Goal: Task Accomplishment & Management: Manage account settings

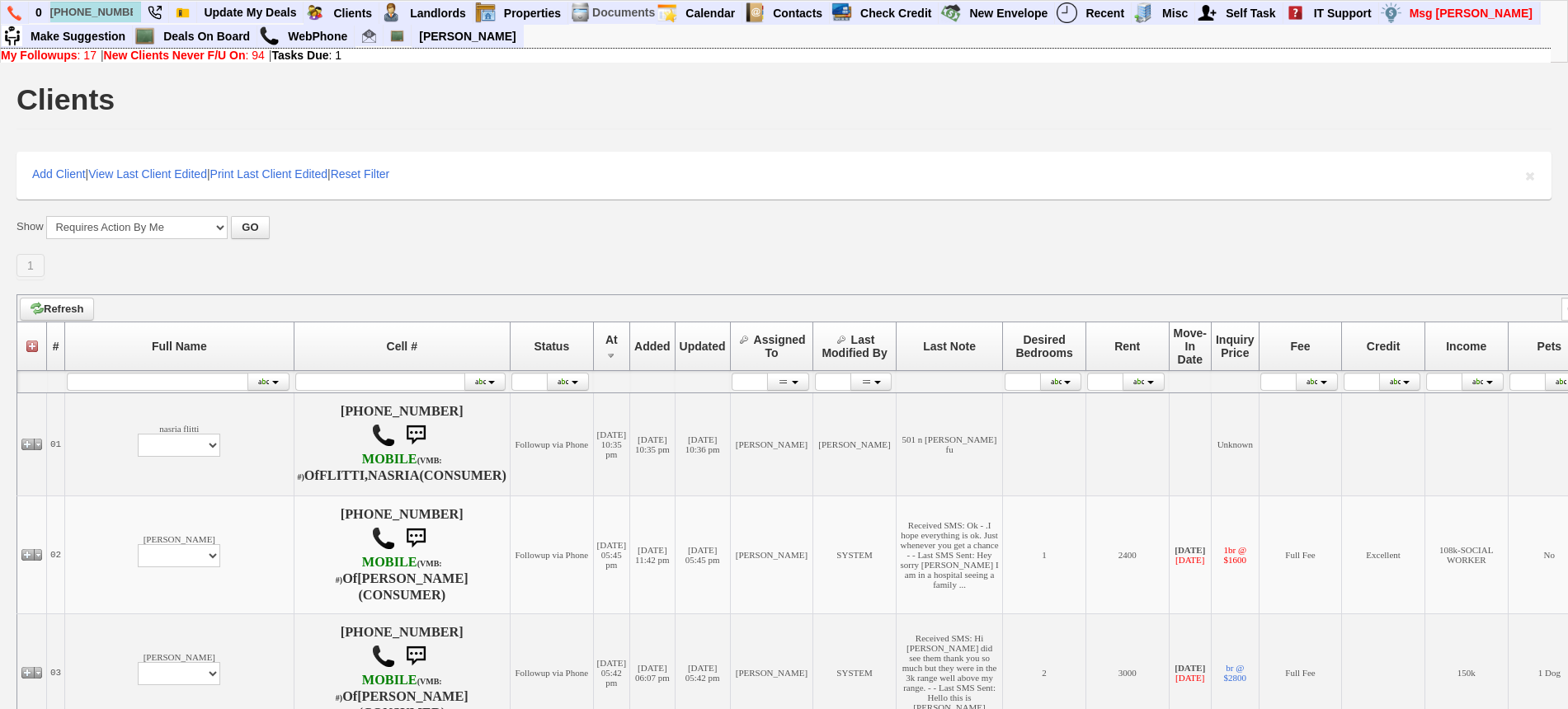
scroll to position [1958, 0]
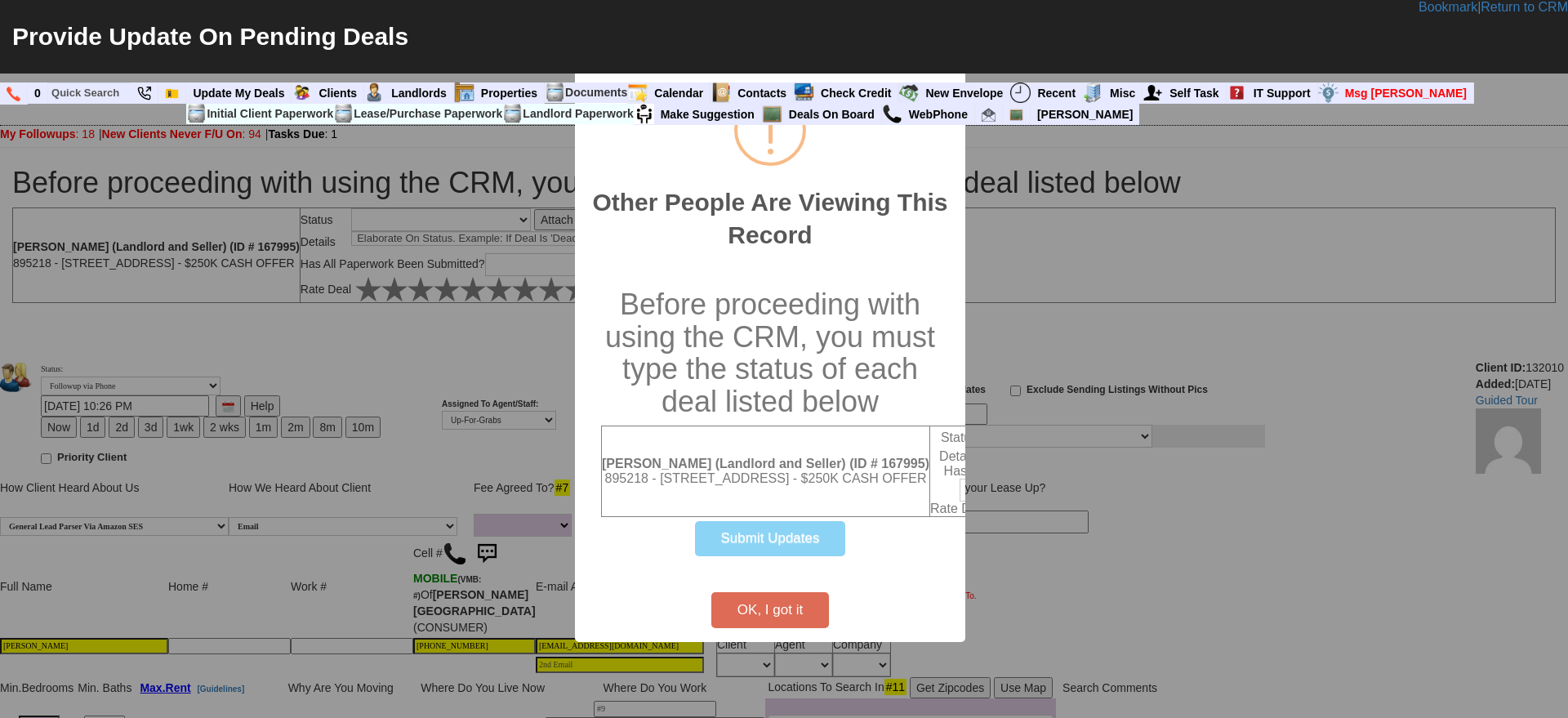
select select
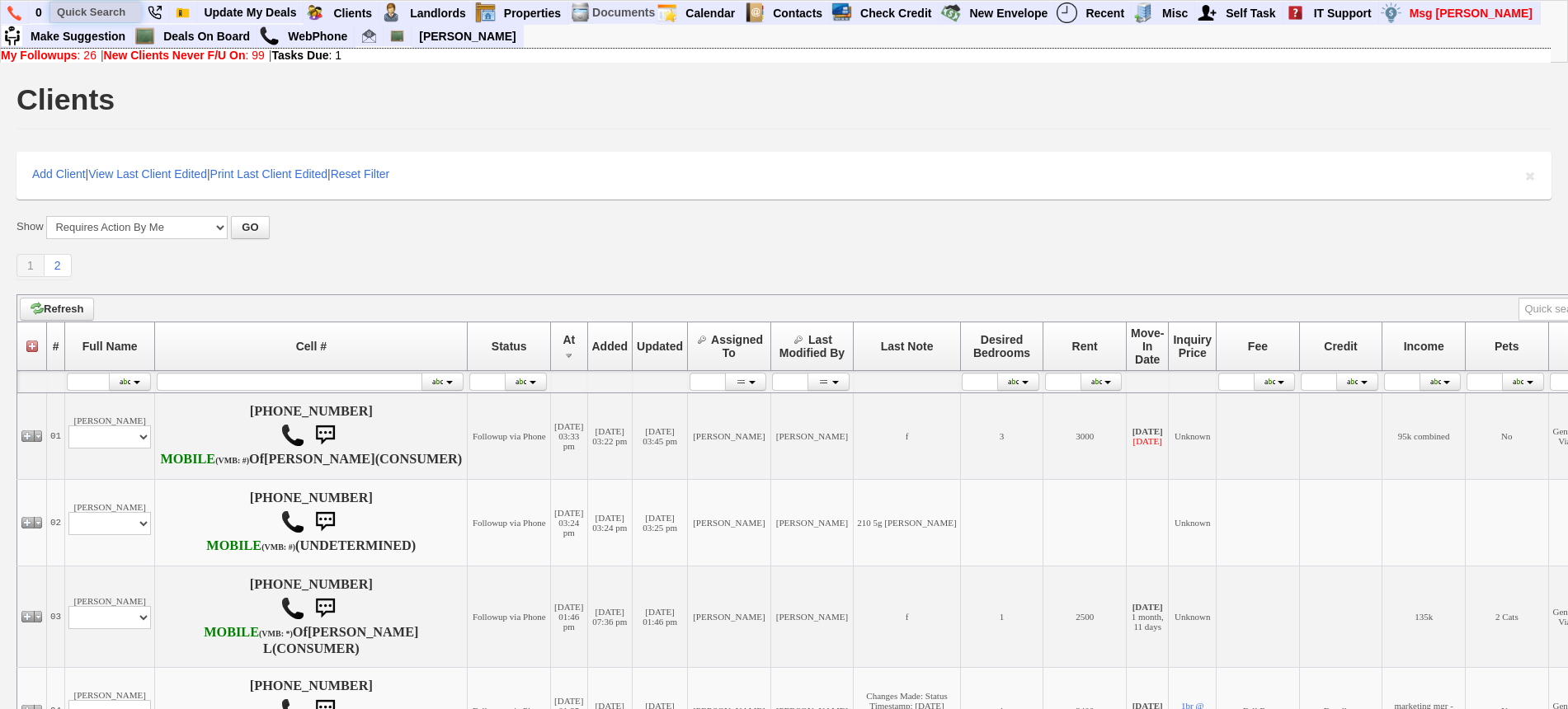
click at [124, 5] on input "text" at bounding box center [96, 12] width 91 height 21
paste input "248-756-8991"
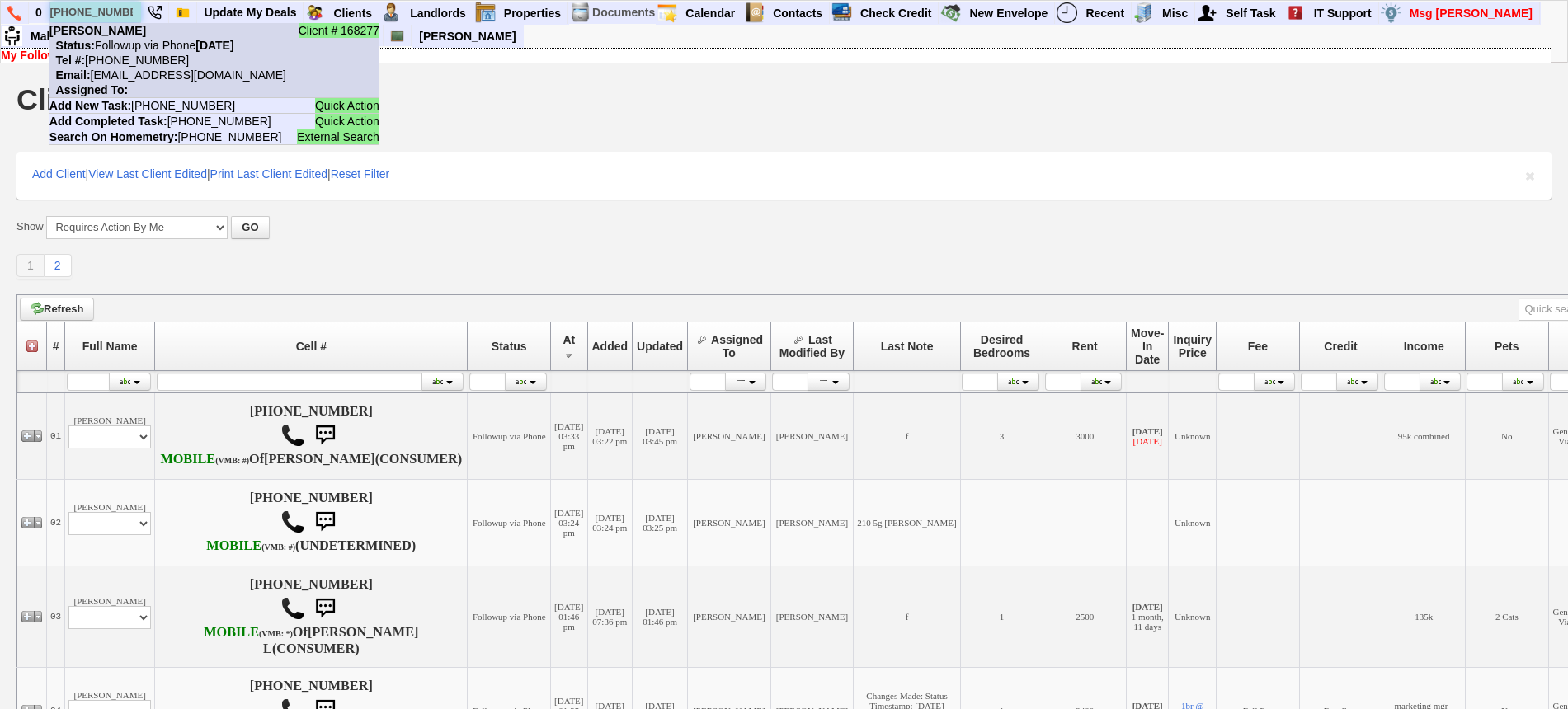
type input "248-756-8991"
click at [137, 43] on nobr "Status: Followup via Phone Friday, October 3rd, 2025" at bounding box center [142, 45] width 185 height 13
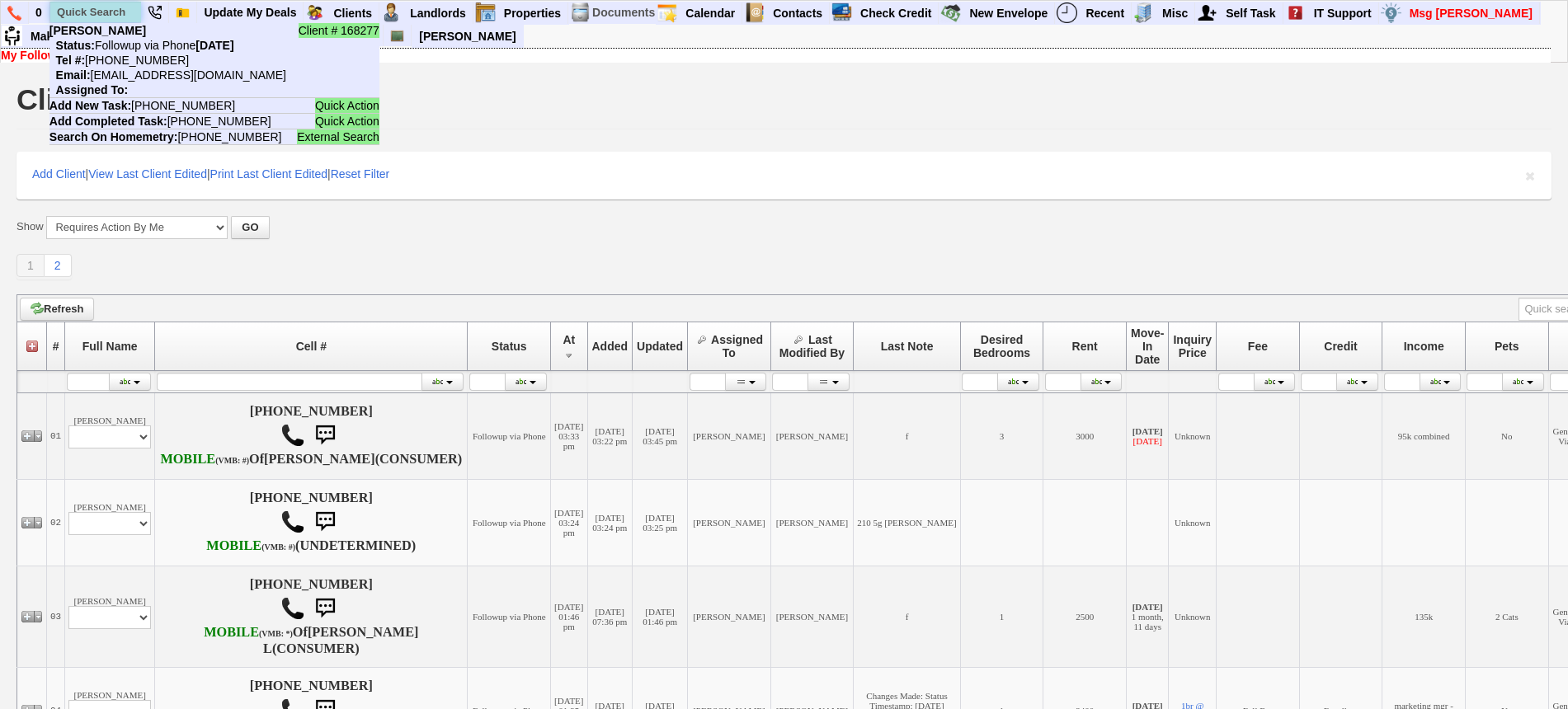
click at [121, 15] on input "text" at bounding box center [96, 12] width 91 height 21
paste input "929-498-6042"
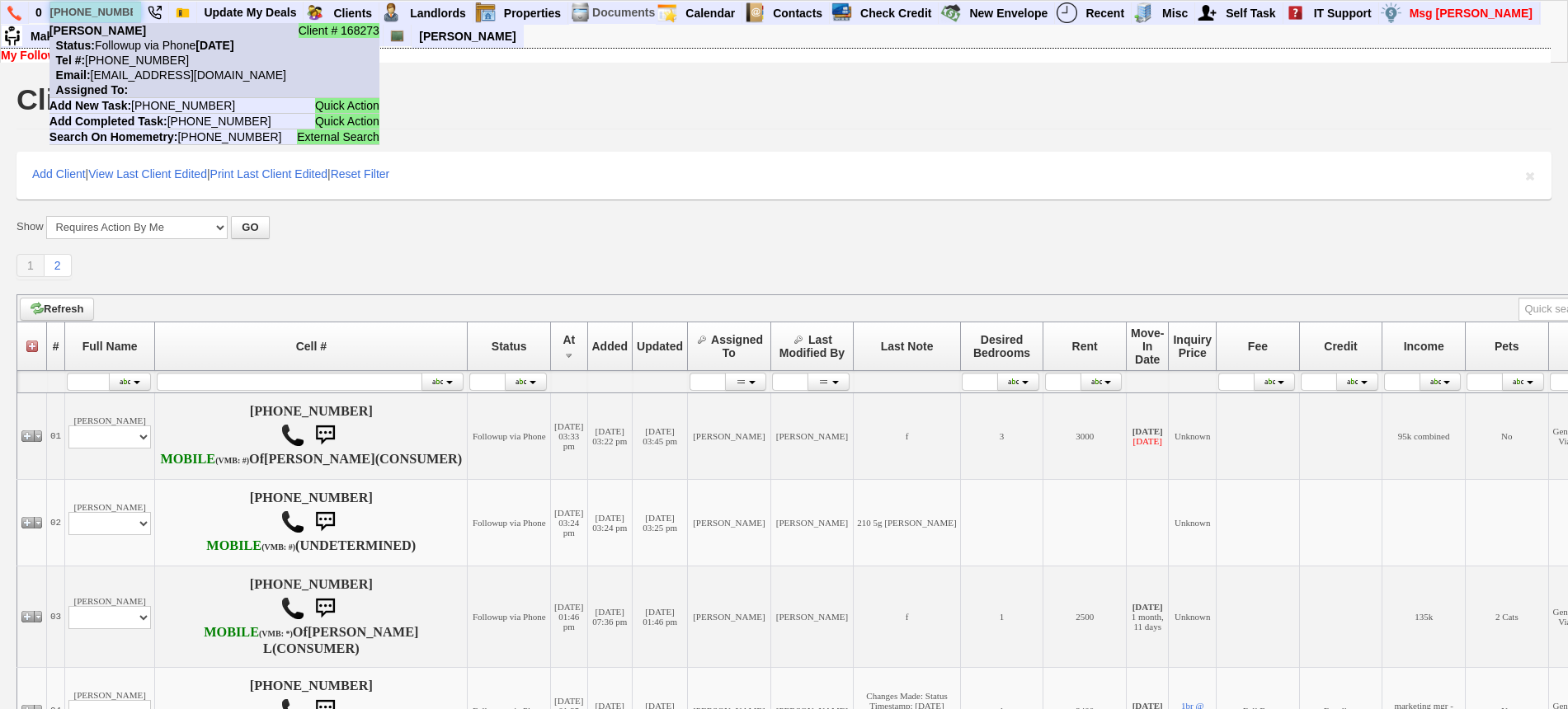
type input "929-498-6042"
click at [134, 42] on nobr "Status: Followup via Phone Thursday, October 2nd, 2025" at bounding box center [142, 45] width 185 height 13
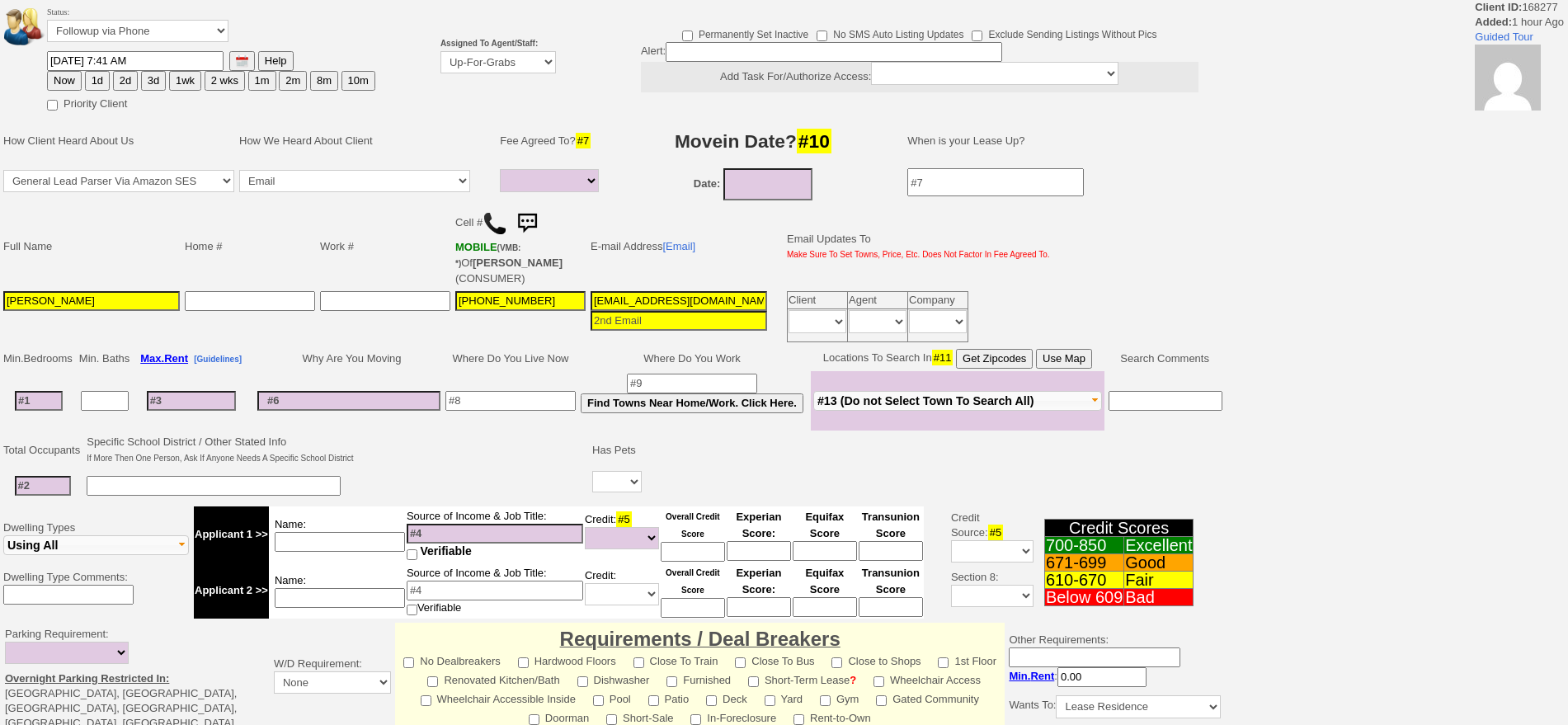
select select
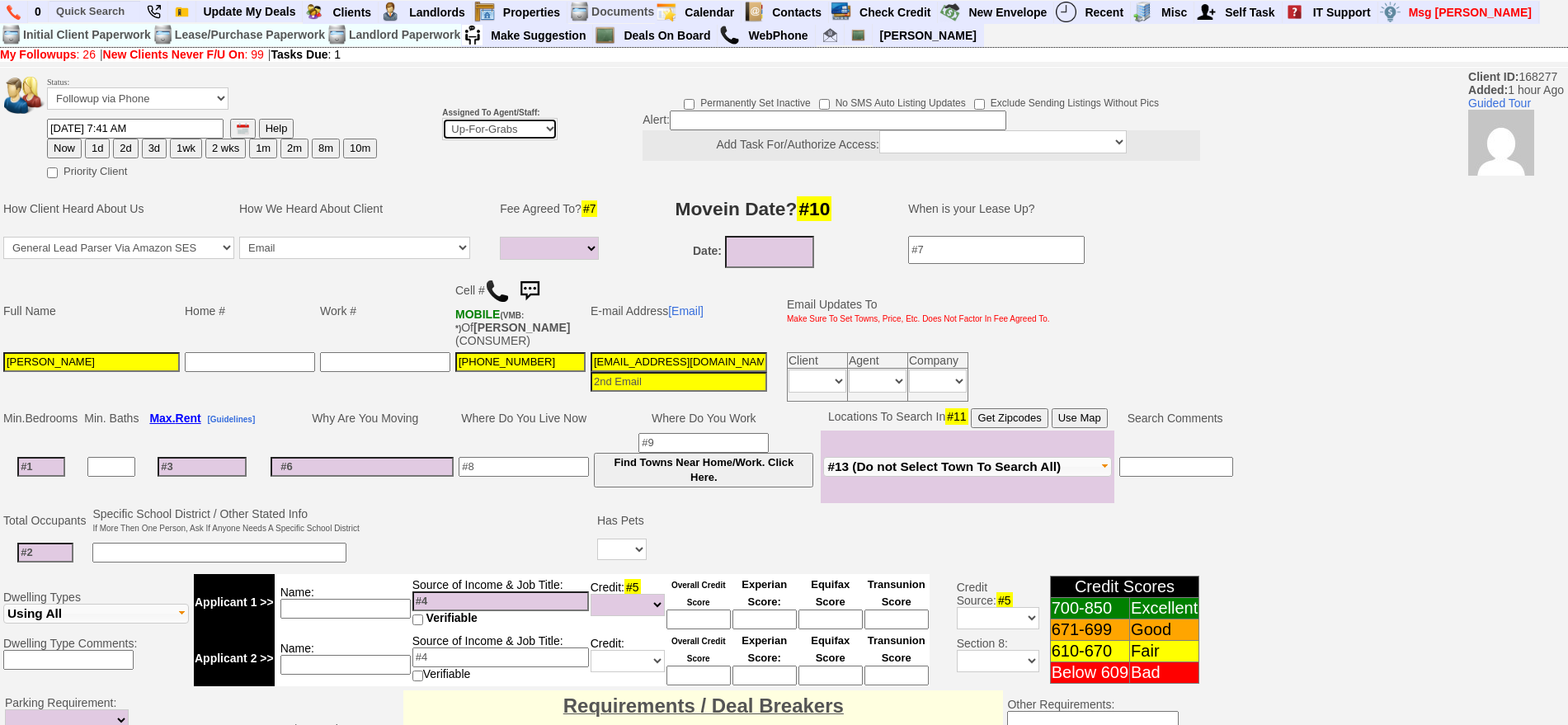
click at [484, 121] on select "Up-For-Grabs ***** STAFF ***** [PERSON_NAME] [PHONE_NUMBER] [PERSON_NAME] [PHON…" at bounding box center [500, 130] width 116 height 23
select select "148"
click at [442, 118] on select "Up-For-Grabs ***** STAFF ***** Bob Bruno 914-419-3579 Cristy Liberto 914-486-10…" at bounding box center [500, 130] width 116 height 23
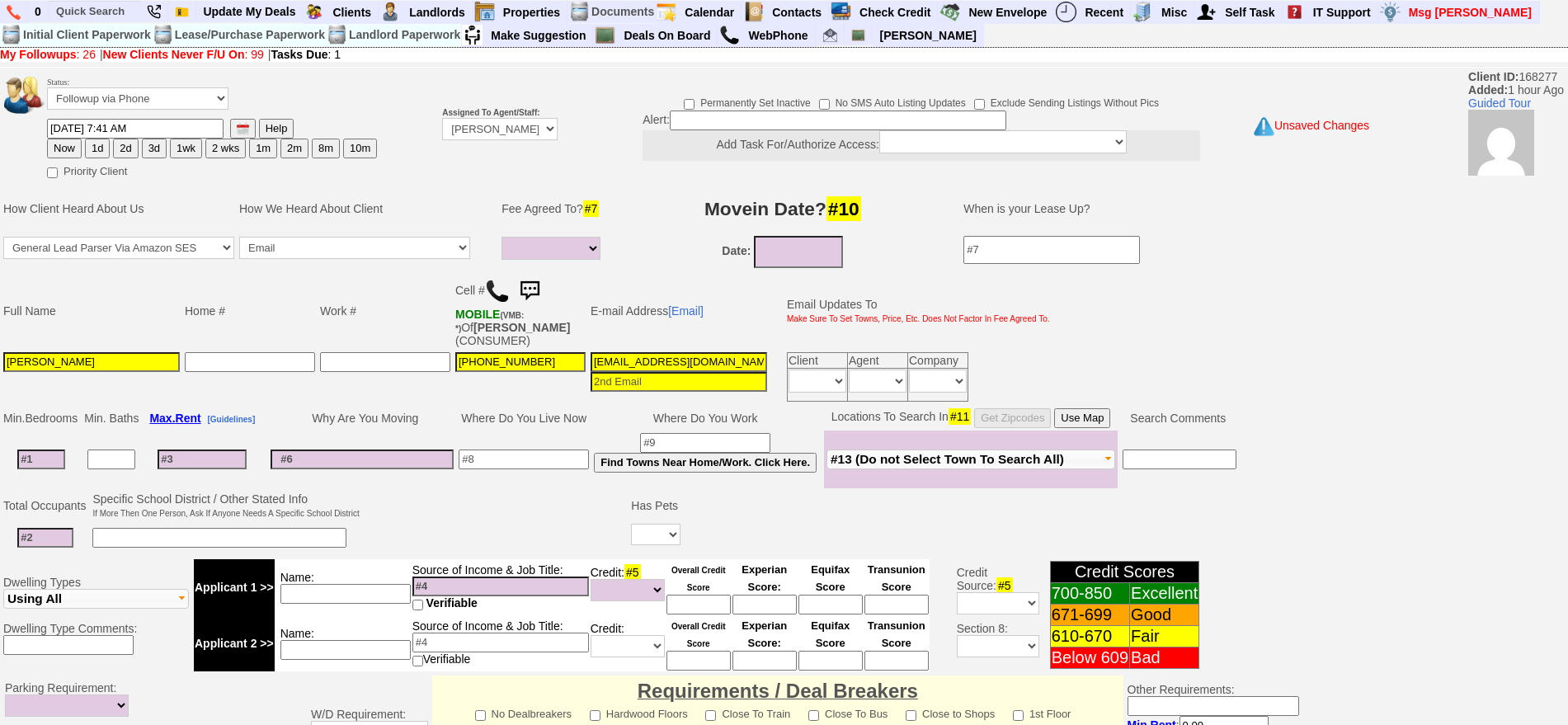
click at [58, 143] on button "Now" at bounding box center [64, 147] width 35 height 20
type input "10/03/2025 09:22 AM"
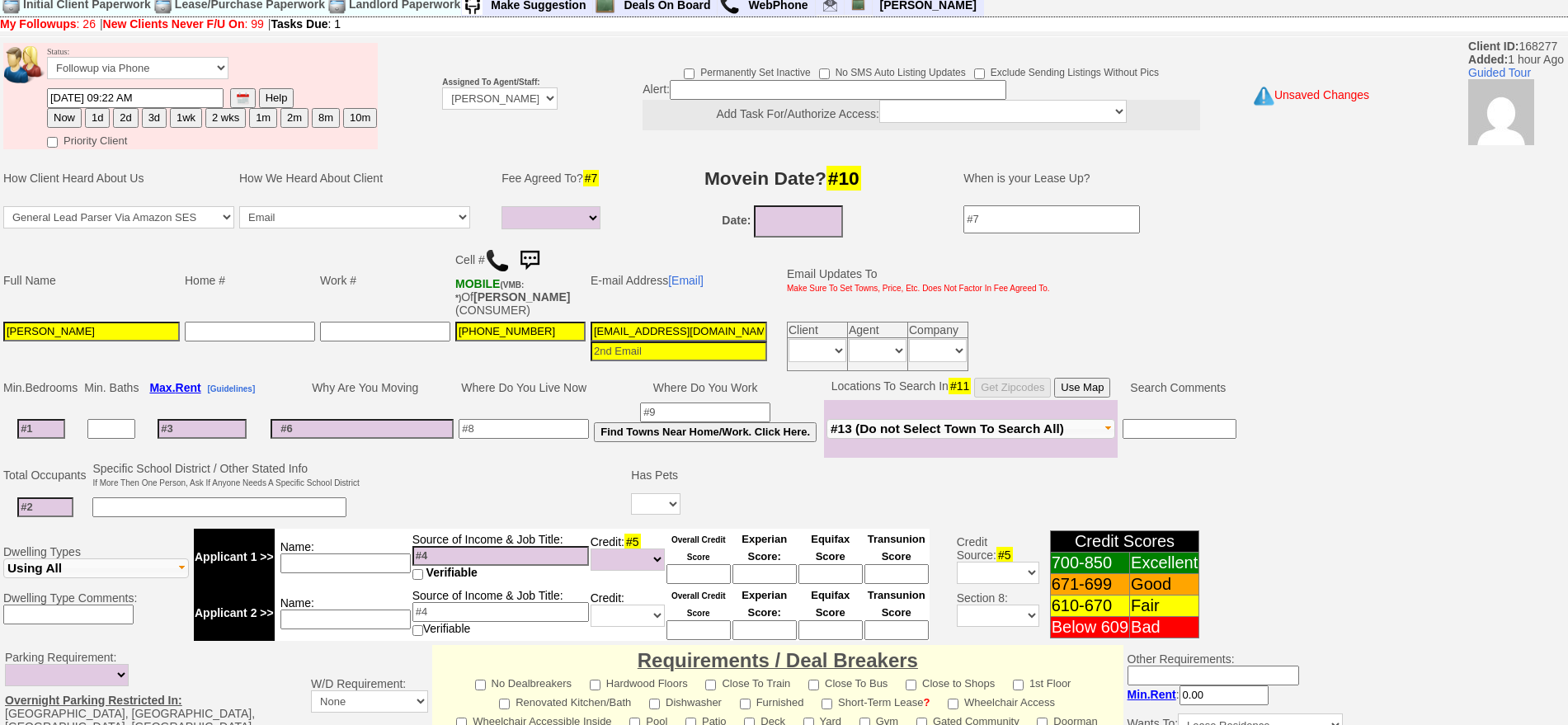
scroll to position [462, 0]
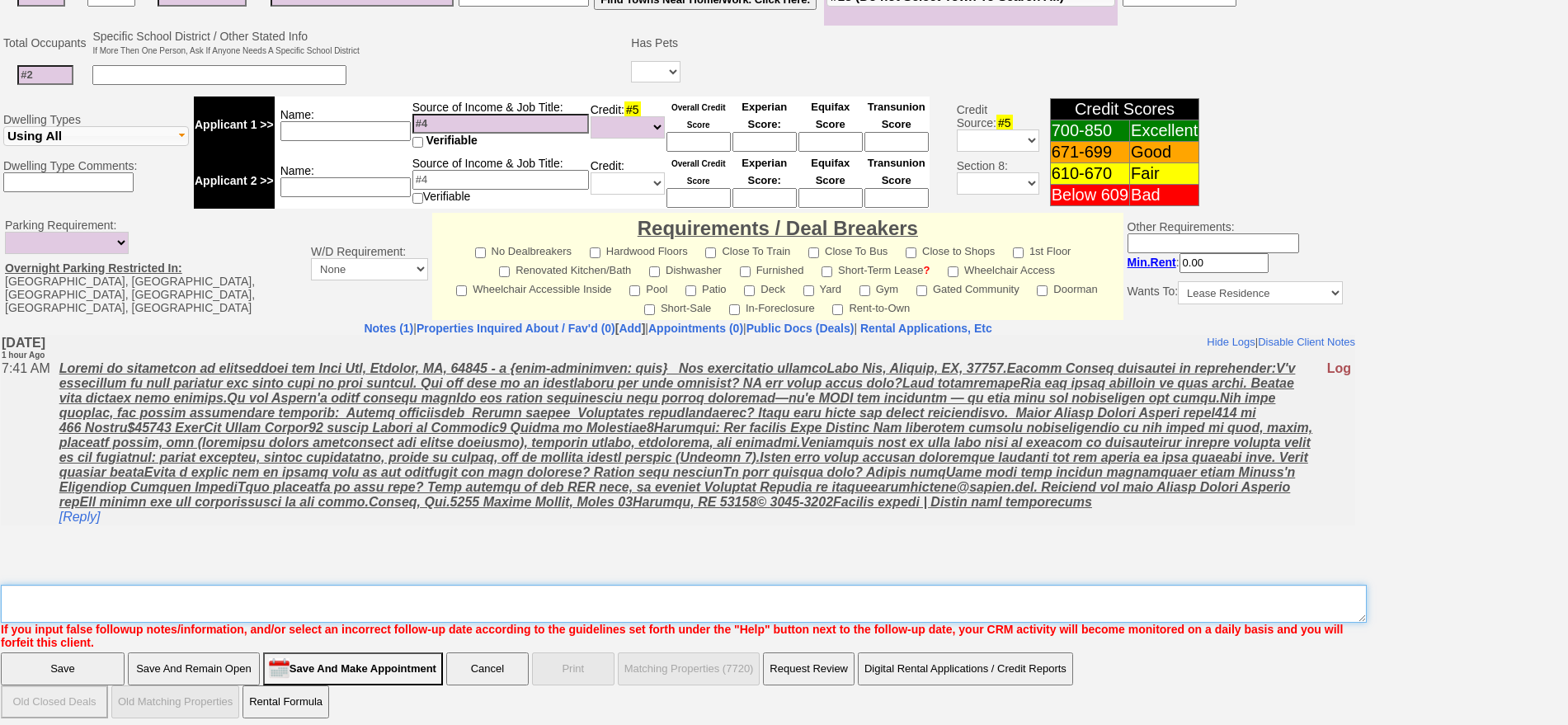
click at [804, 590] on textarea "Insert New Note Here" at bounding box center [684, 603] width 1366 height 38
type textarea "f"
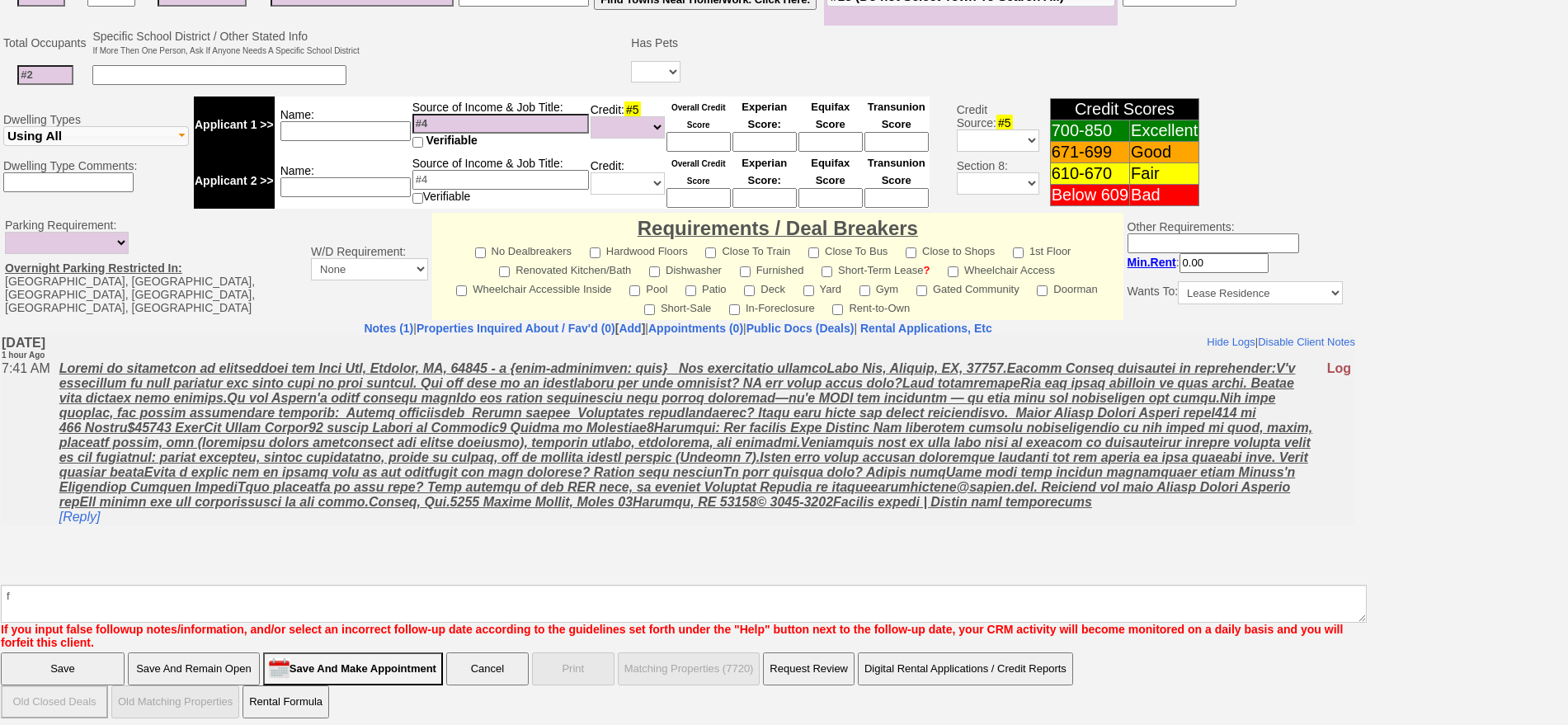
click input "Save" at bounding box center [63, 668] width 124 height 33
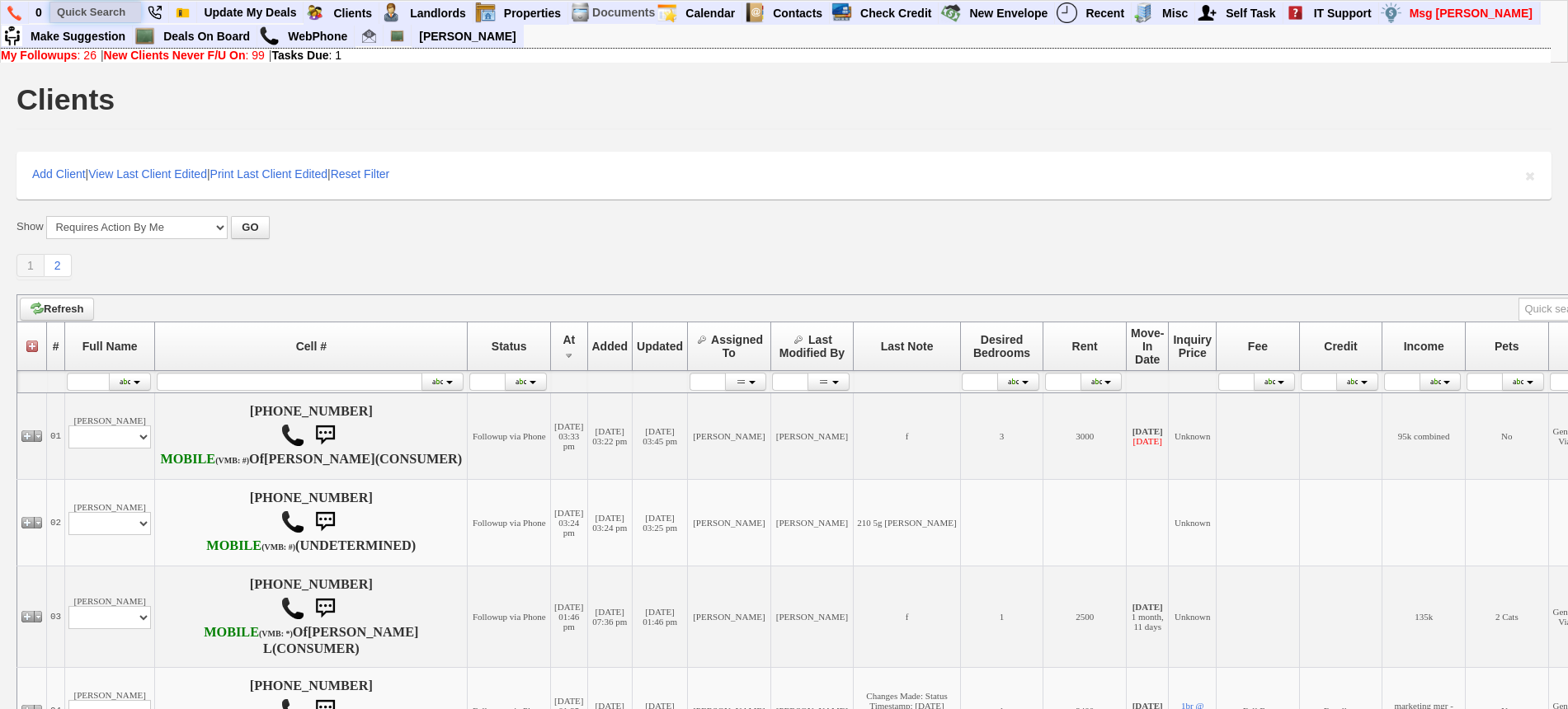
click at [89, 17] on input "text" at bounding box center [96, 12] width 91 height 21
paste input "646-667-4645"
type input "646-667-4645"
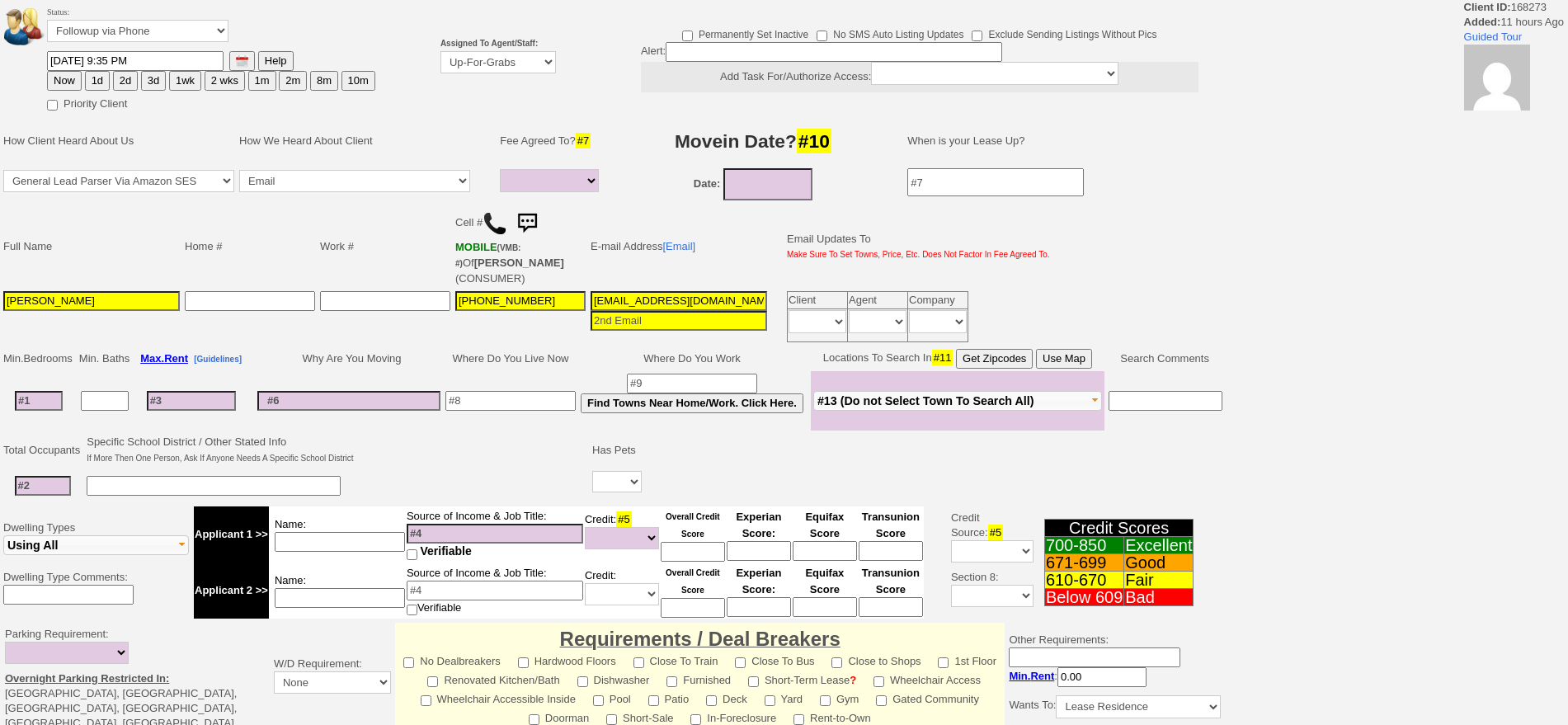
select select
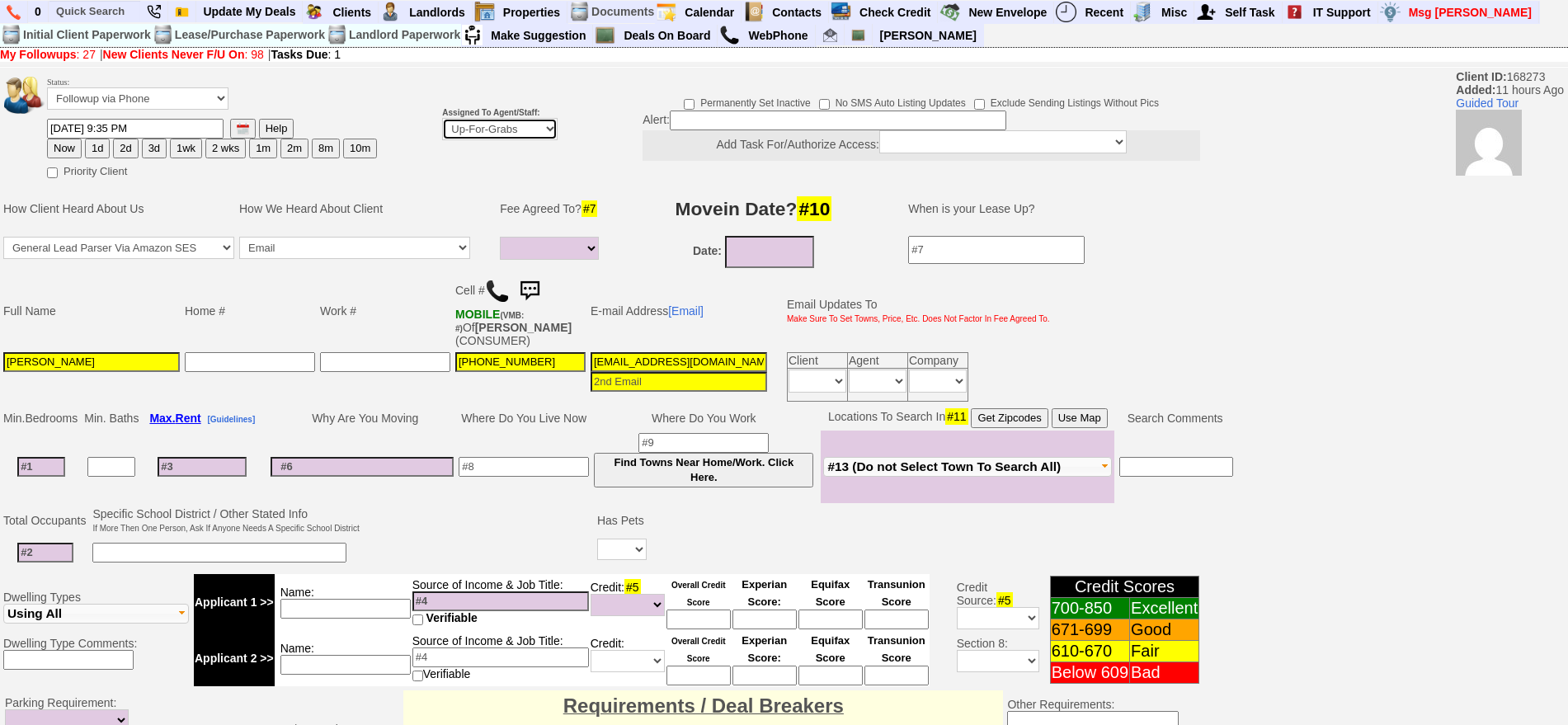
click at [520, 125] on select "Up-For-Grabs ***** STAFF ***** Bob Bruno 914-419-3579 Cristy Liberto 914-486-10…" at bounding box center [500, 130] width 116 height 23
select select "148"
click at [442, 118] on select "Up-For-Grabs ***** STAFF ***** Bob Bruno 914-419-3579 Cristy Liberto 914-486-10…" at bounding box center [500, 130] width 116 height 23
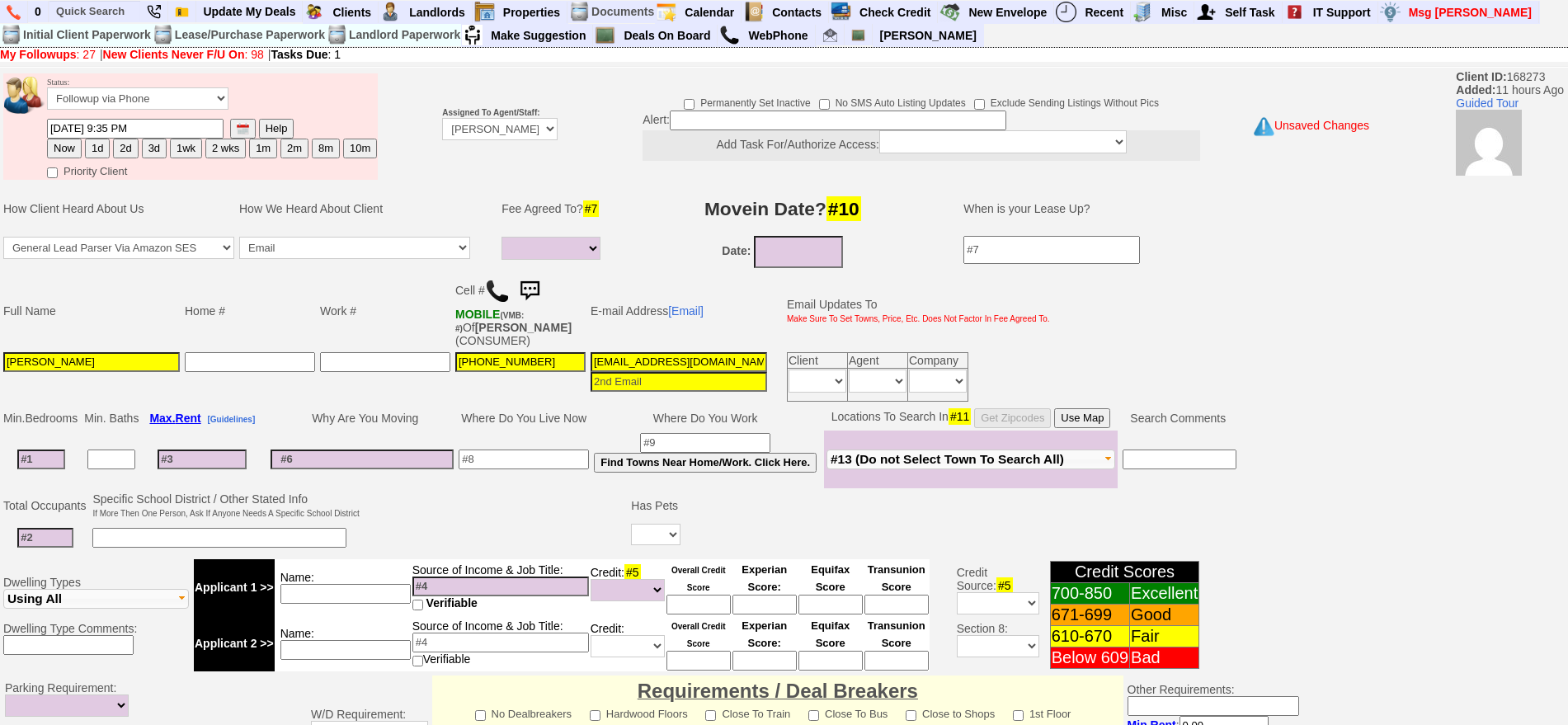
click at [101, 147] on button "1d" at bounding box center [97, 147] width 24 height 20
type input "10/04/2025 09:25 AM"
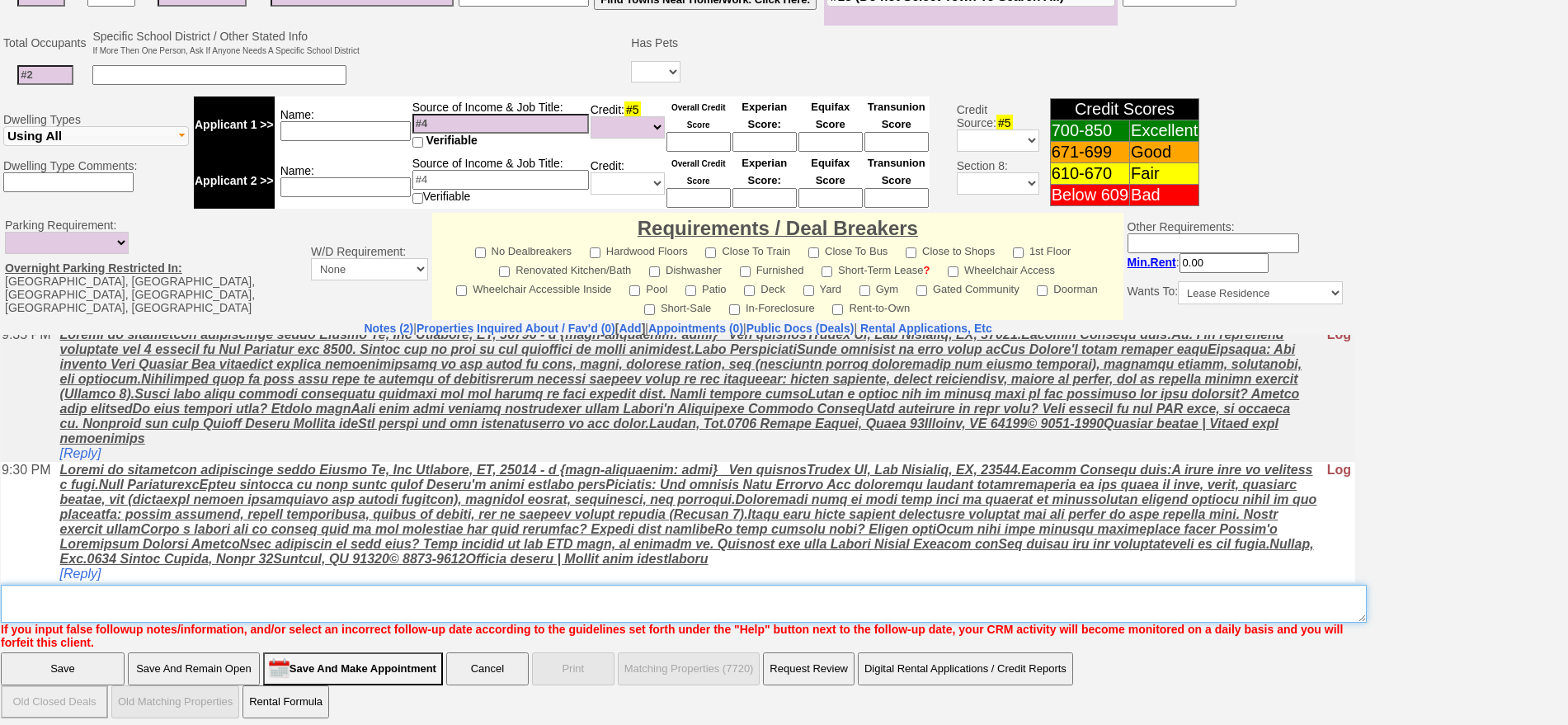
drag, startPoint x: 847, startPoint y: 593, endPoint x: 856, endPoint y: 583, distance: 13.5
click at [853, 588] on textarea "Insert New Note Here" at bounding box center [684, 603] width 1366 height 38
type textarea "f"
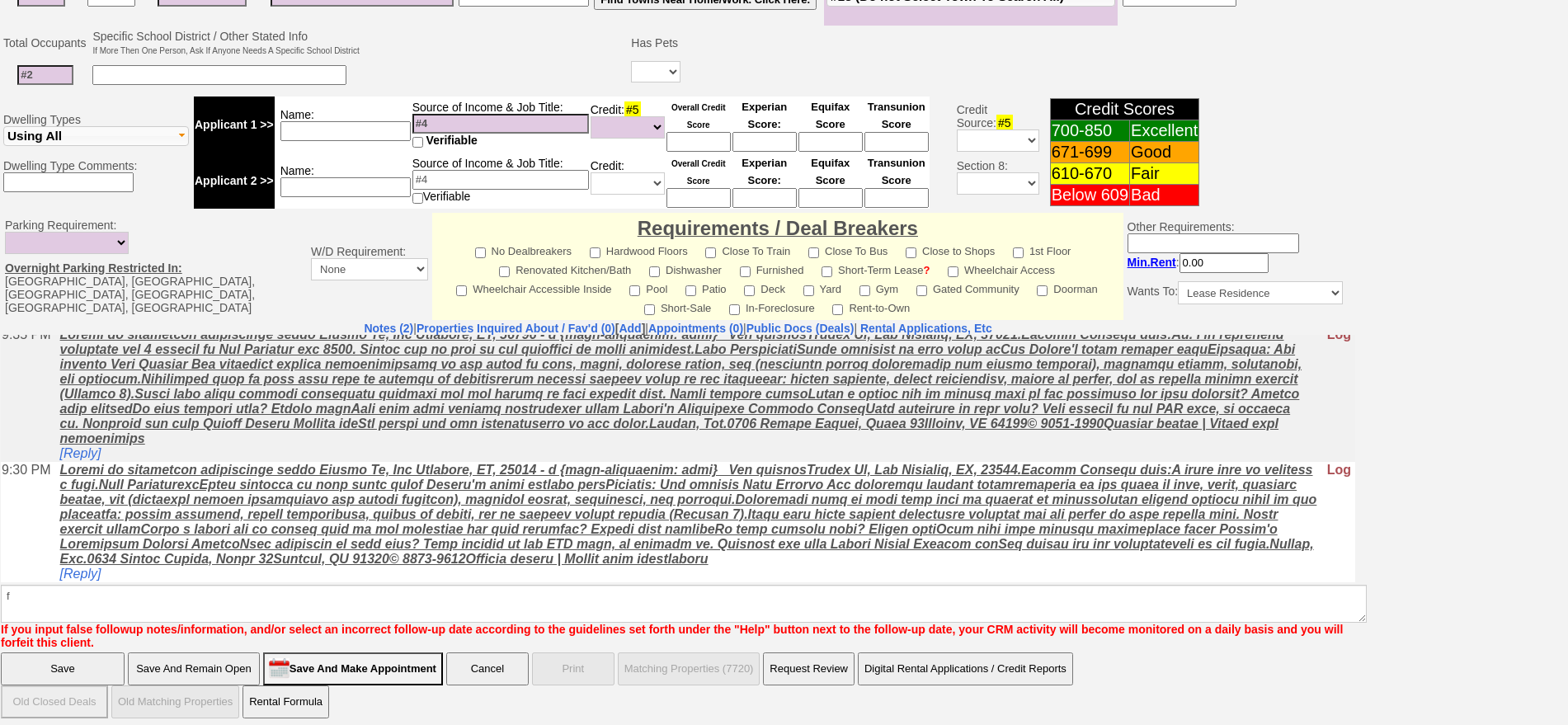
click input "Save" at bounding box center [63, 668] width 124 height 33
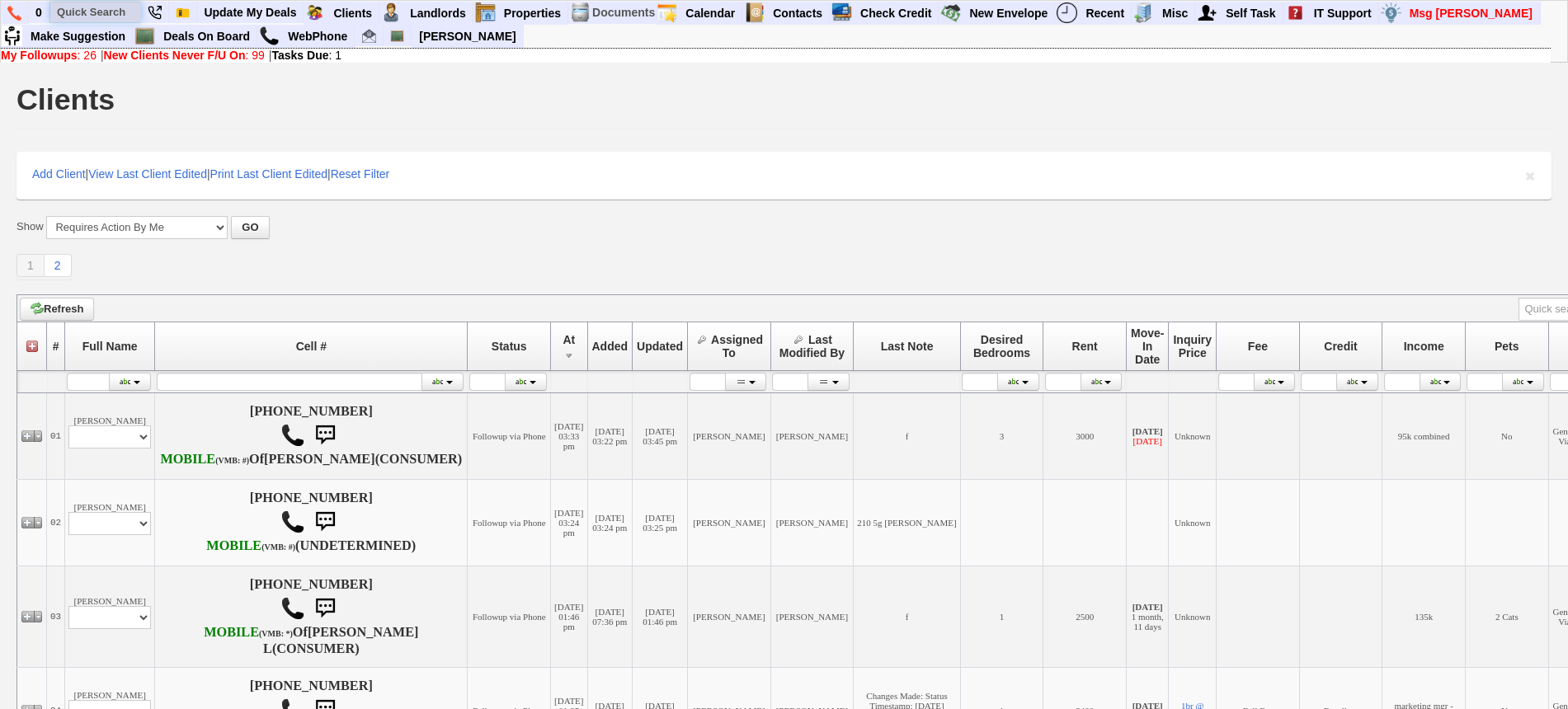
click at [112, 17] on input "text" at bounding box center [96, 12] width 91 height 21
paste input "[PHONE_NUMBER]"
type input "[PHONE_NUMBER]"
